Goal: Information Seeking & Learning: Learn about a topic

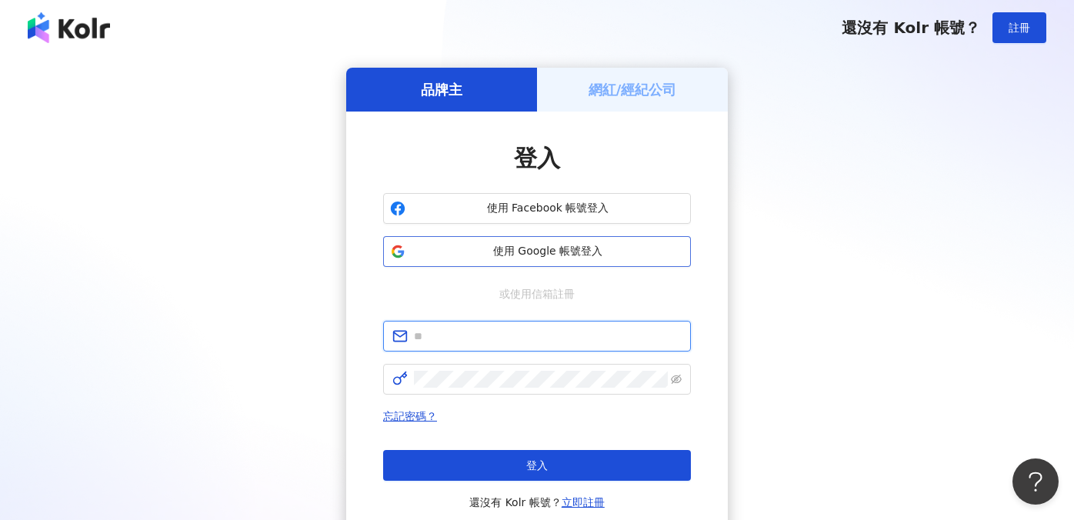
type input "**********"
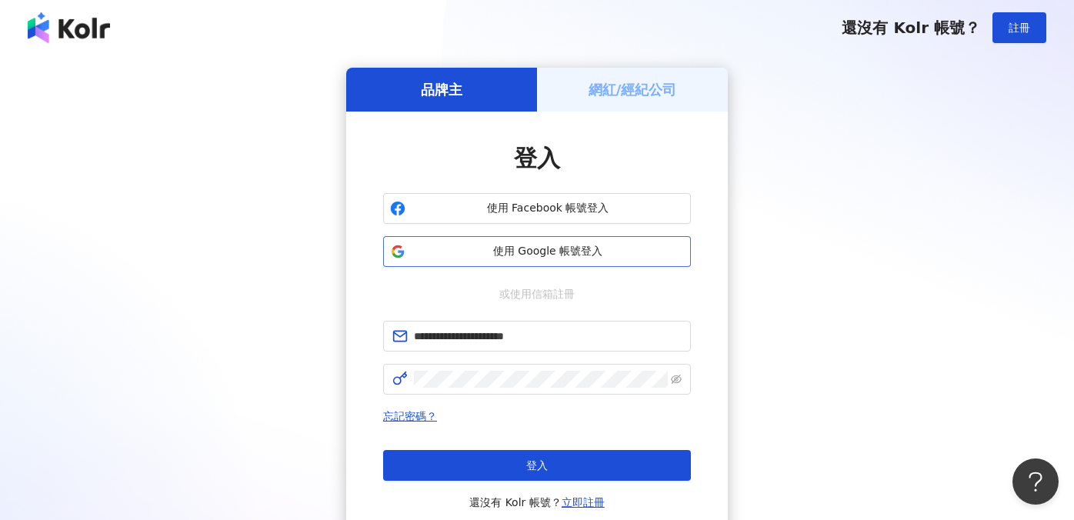
click at [590, 251] on span "使用 Google 帳號登入" at bounding box center [548, 251] width 272 height 15
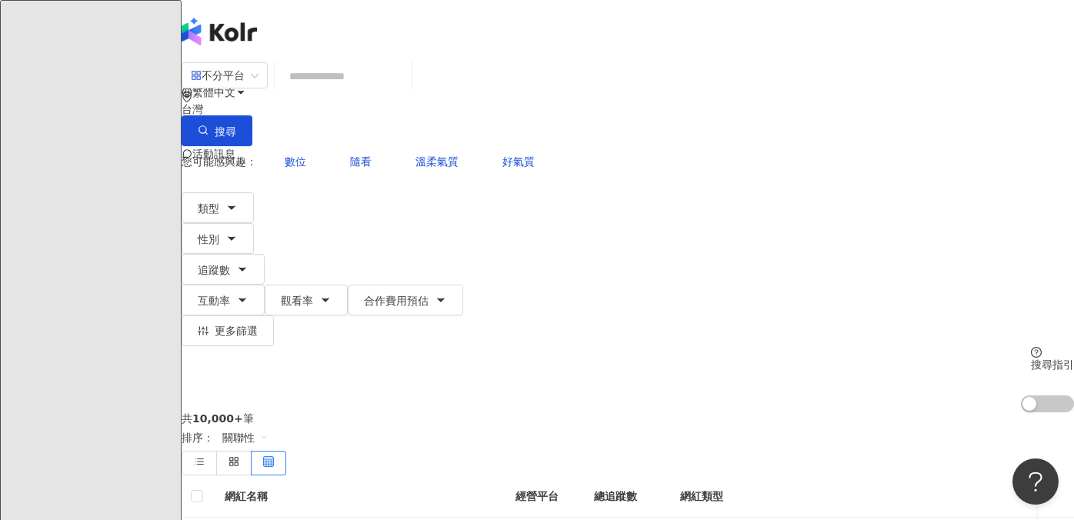
click at [353, 88] on input "search" at bounding box center [343, 76] width 125 height 29
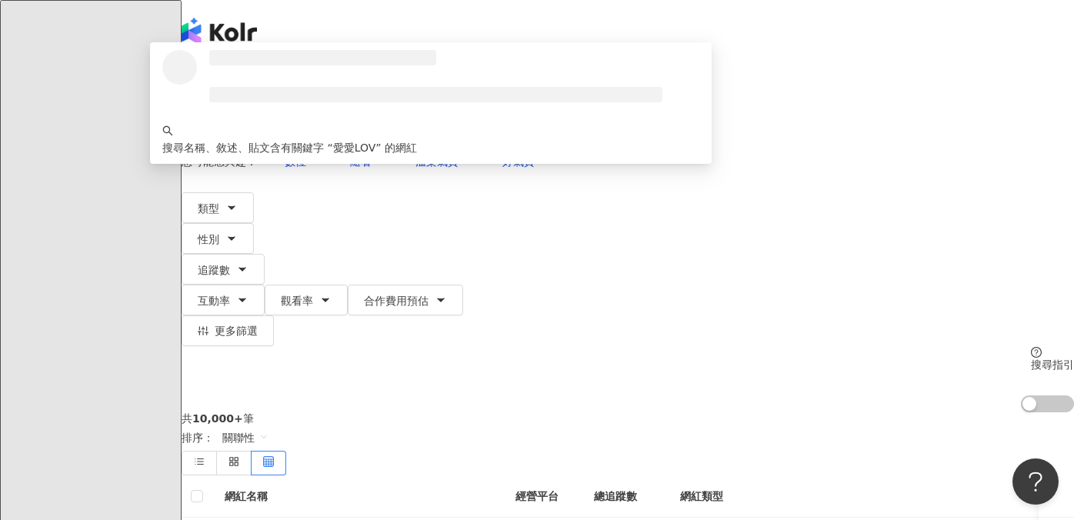
type input "******"
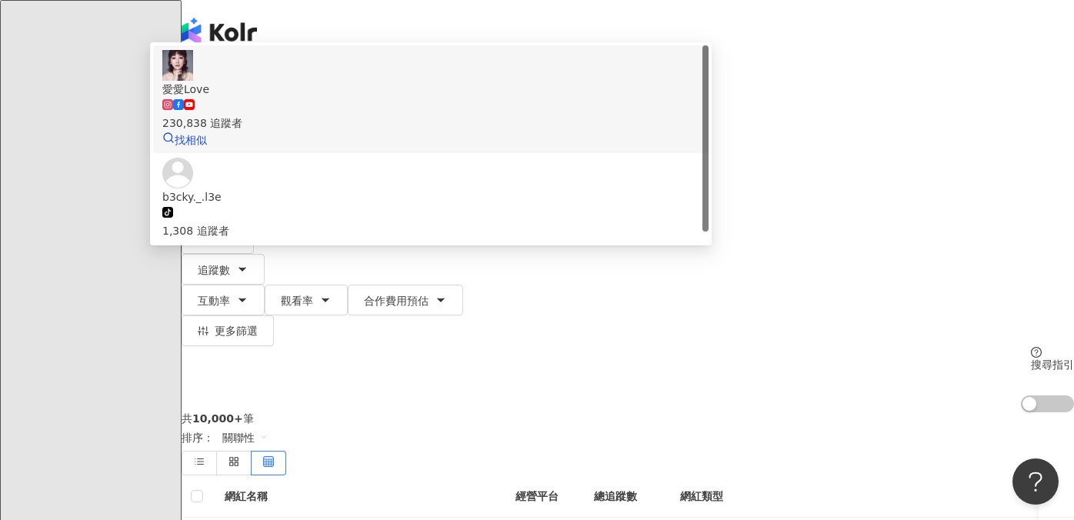
click at [193, 81] on img at bounding box center [177, 65] width 31 height 31
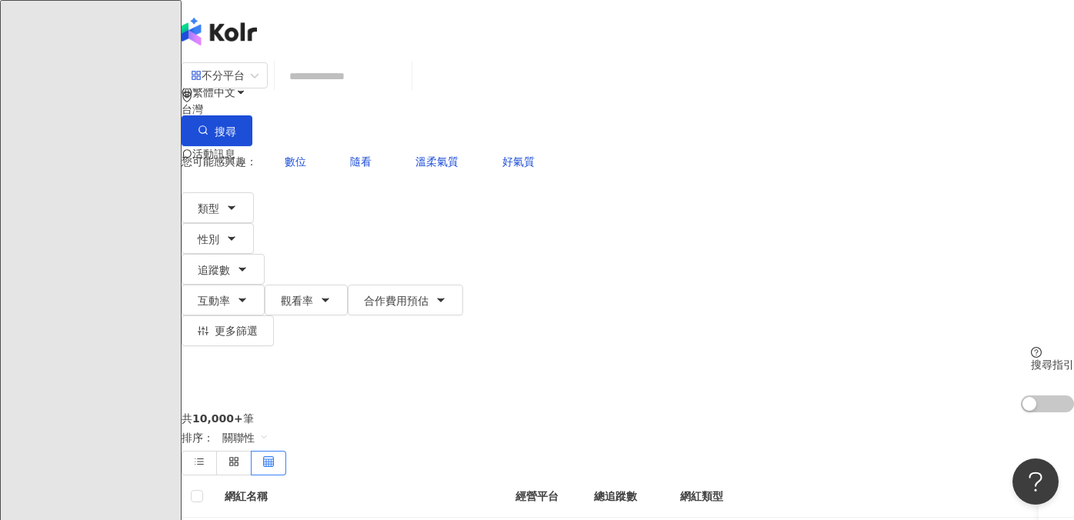
scroll to position [172, 0]
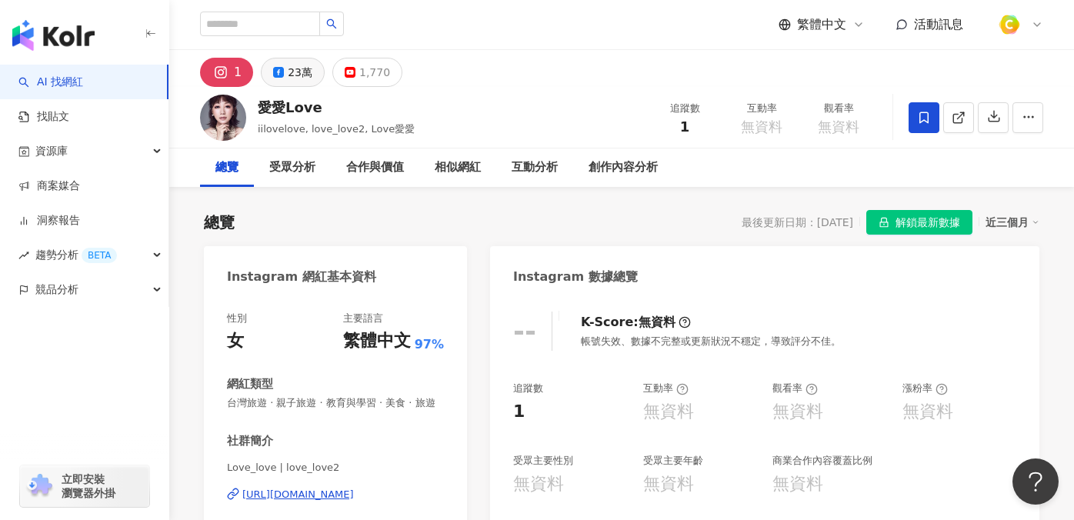
click at [285, 76] on button "23萬" at bounding box center [293, 72] width 64 height 29
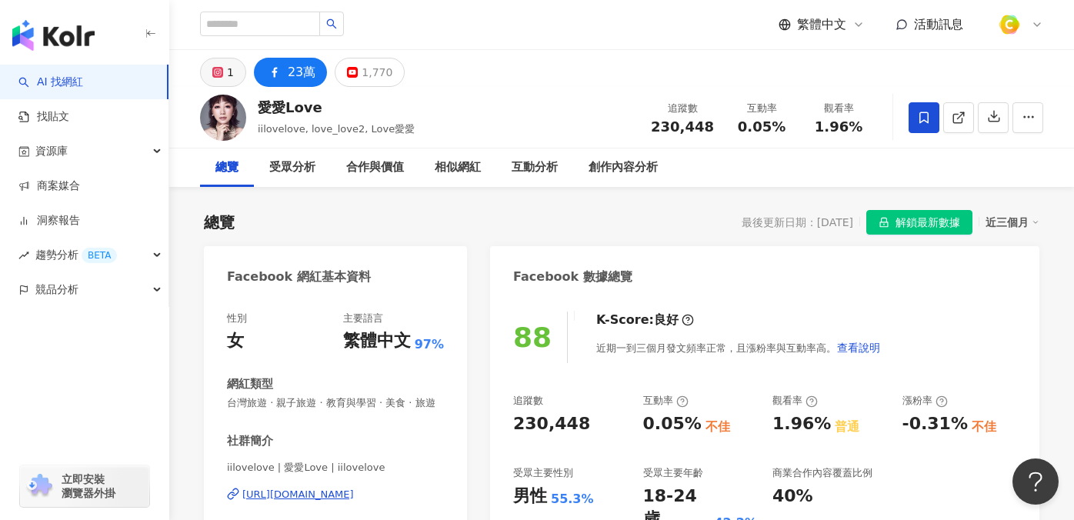
click at [223, 67] on button "1" at bounding box center [223, 72] width 46 height 29
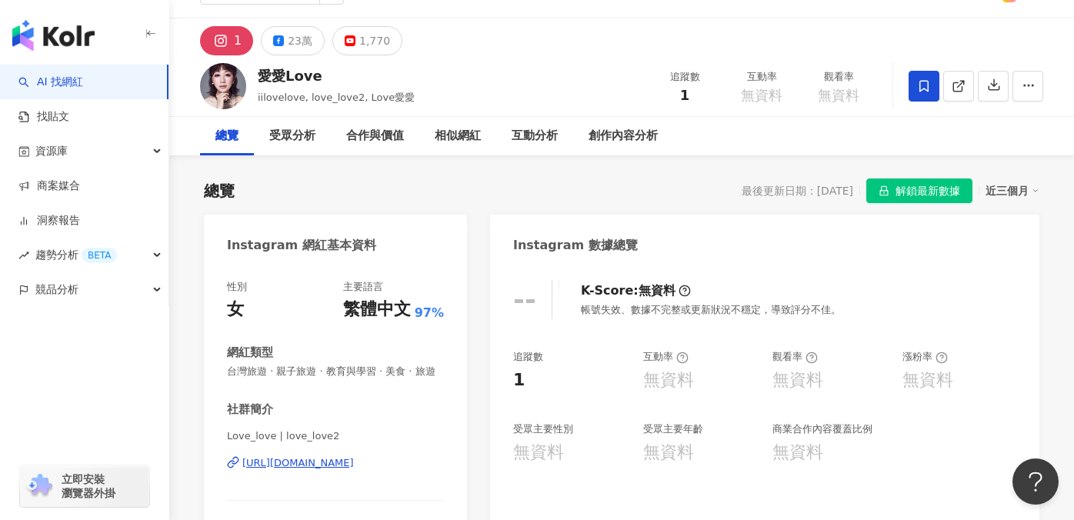
scroll to position [32, 0]
click at [352, 458] on div "[URL][DOMAIN_NAME]" at bounding box center [298, 463] width 112 height 14
click at [277, 39] on rect at bounding box center [278, 40] width 7 height 7
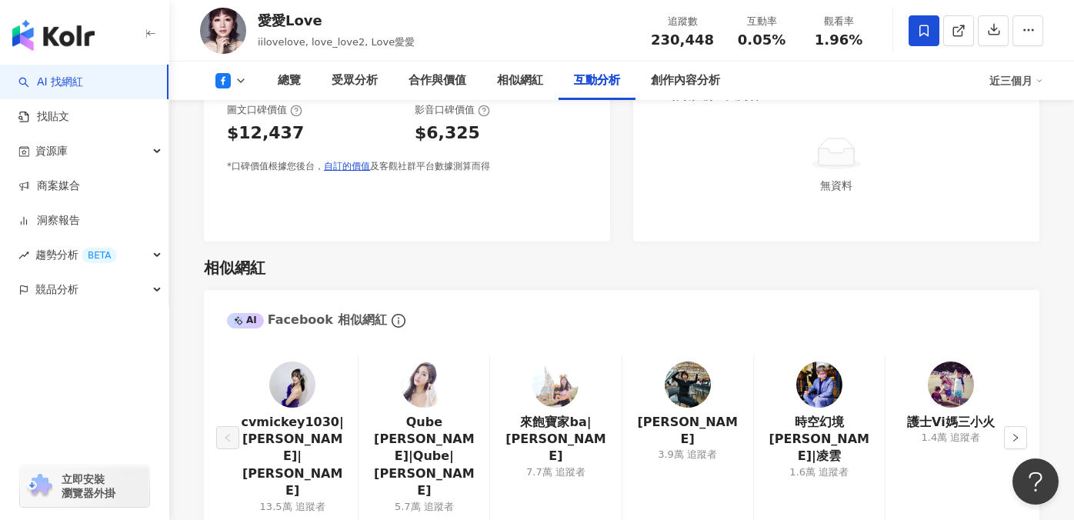
scroll to position [2307, 0]
